Goal: Information Seeking & Learning: Learn about a topic

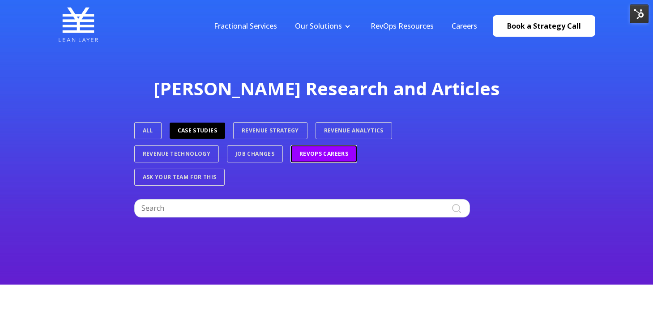
click at [309, 158] on link "RevOps Careers" at bounding box center [324, 153] width 66 height 17
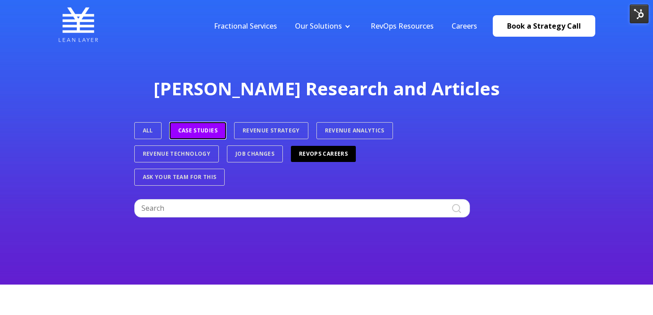
click at [207, 128] on link "Case Studies" at bounding box center [198, 130] width 56 height 17
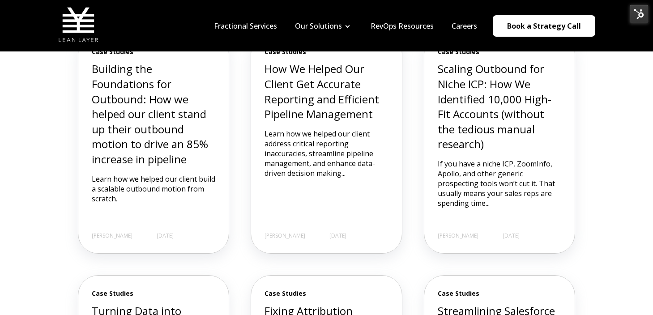
scroll to position [275, 0]
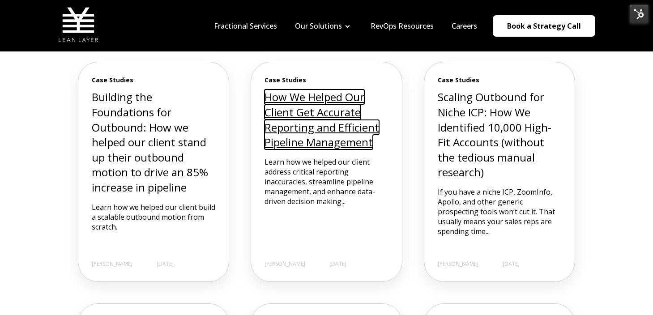
click at [310, 112] on link "How We Helped Our Client Get Accurate Reporting and Efficient Pipeline Manageme…" at bounding box center [321, 119] width 115 height 60
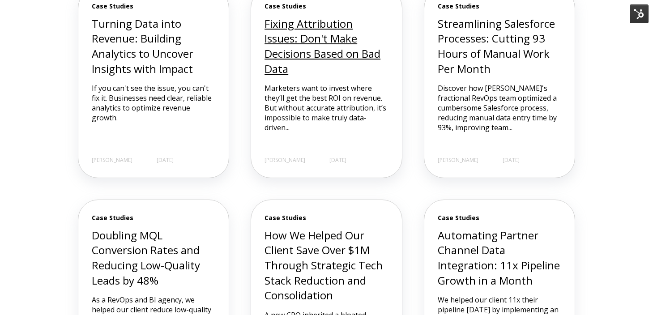
scroll to position [592, 0]
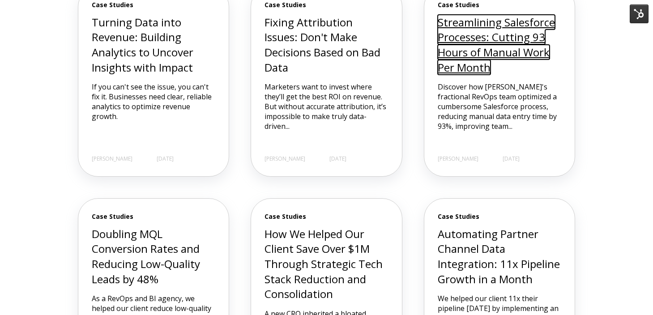
click at [465, 60] on link "Streamlining Salesforce Processes: Cutting 93 Hours of Manual Work Per Month" at bounding box center [496, 45] width 117 height 60
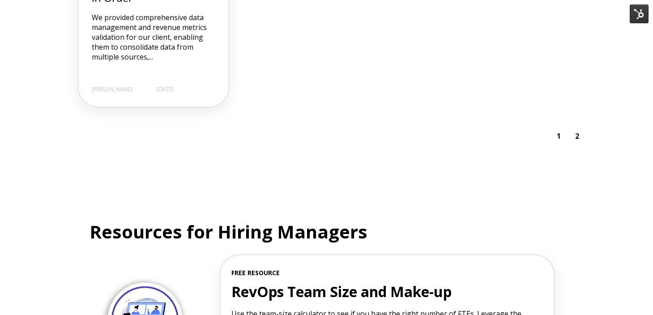
scroll to position [1146, 0]
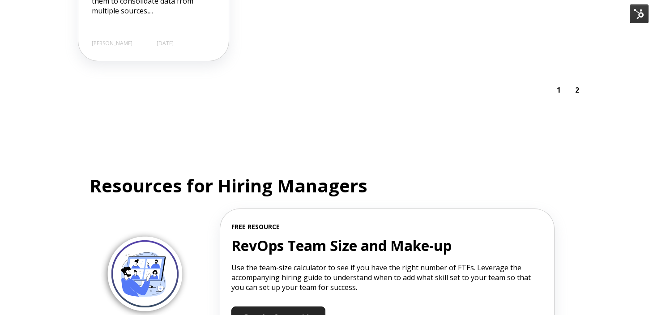
click at [573, 90] on div "1 2" at bounding box center [326, 89] width 519 height 7
click at [575, 90] on link "2" at bounding box center [577, 89] width 4 height 7
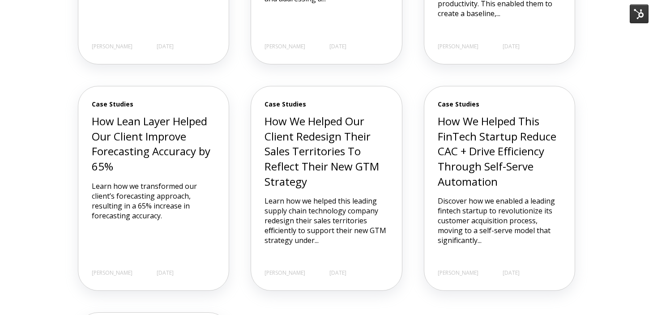
scroll to position [525, 0]
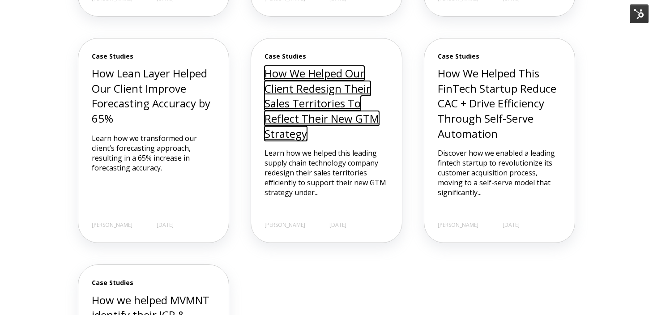
click at [341, 98] on link "How We Helped Our Client Redesign Their Sales Territories To Reflect Their New …" at bounding box center [321, 103] width 115 height 75
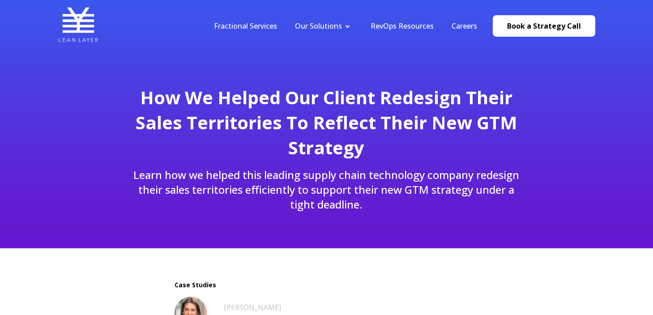
click at [324, 97] on span "How We Helped Our Client Redesign Their Sales Territories To Reflect Their New …" at bounding box center [327, 122] width 382 height 75
